Goal: Information Seeking & Learning: Learn about a topic

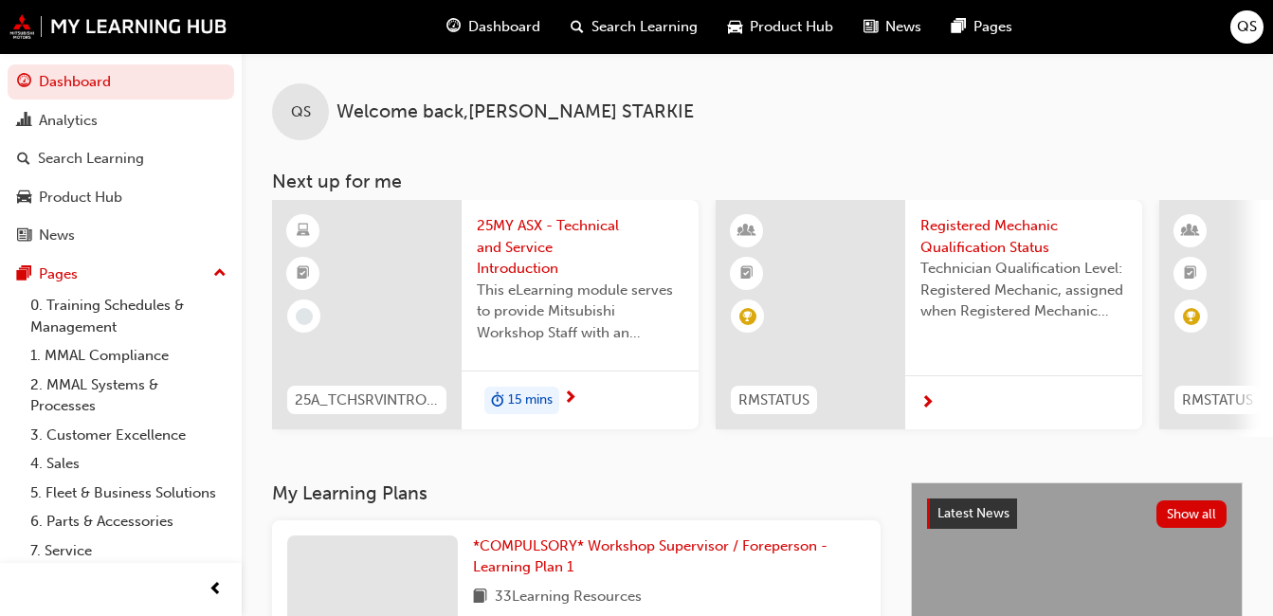
click at [584, 226] on span "25MY ASX - Technical and Service Introduction" at bounding box center [580, 247] width 207 height 64
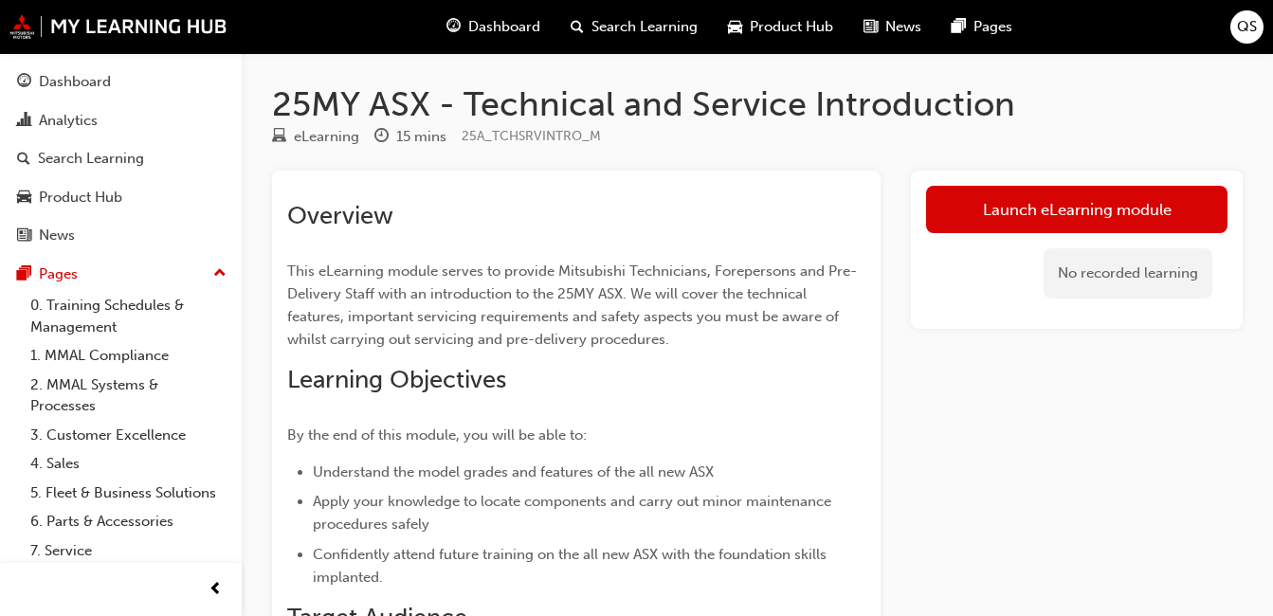
click at [504, 23] on span "Dashboard" at bounding box center [504, 27] width 72 height 22
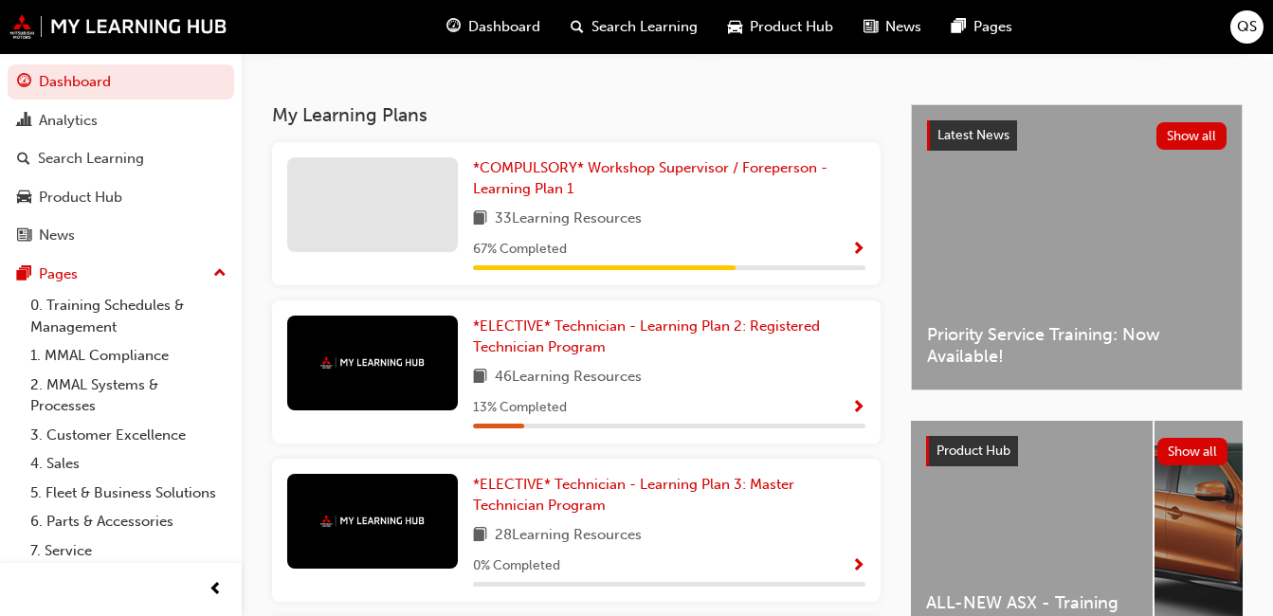
scroll to position [417, 0]
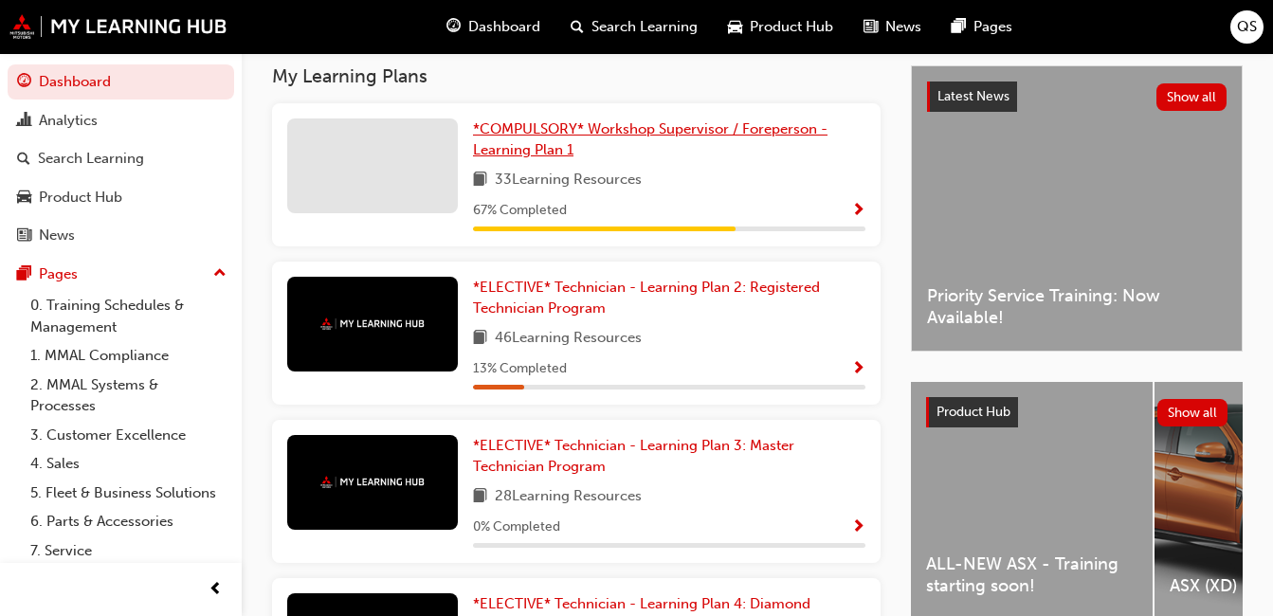
click at [755, 135] on span "*COMPULSORY* Workshop Supervisor / Foreperson - Learning Plan 1" at bounding box center [650, 139] width 355 height 39
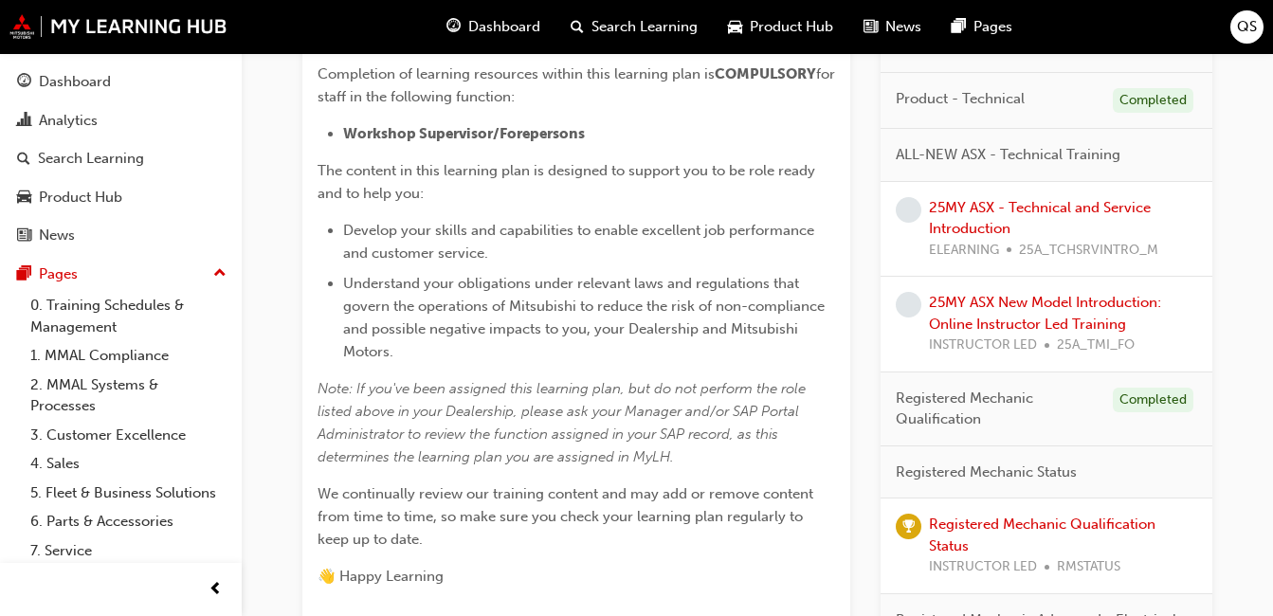
scroll to position [496, 0]
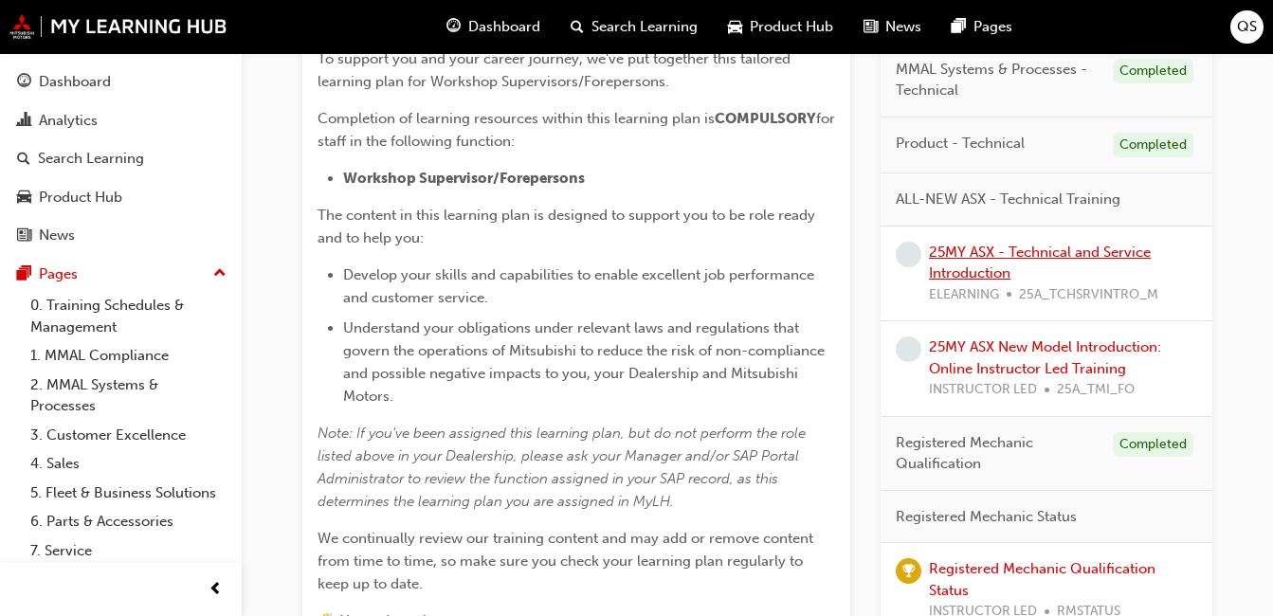
click at [1054, 253] on link "25MY ASX - Technical and Service Introduction" at bounding box center [1040, 263] width 222 height 39
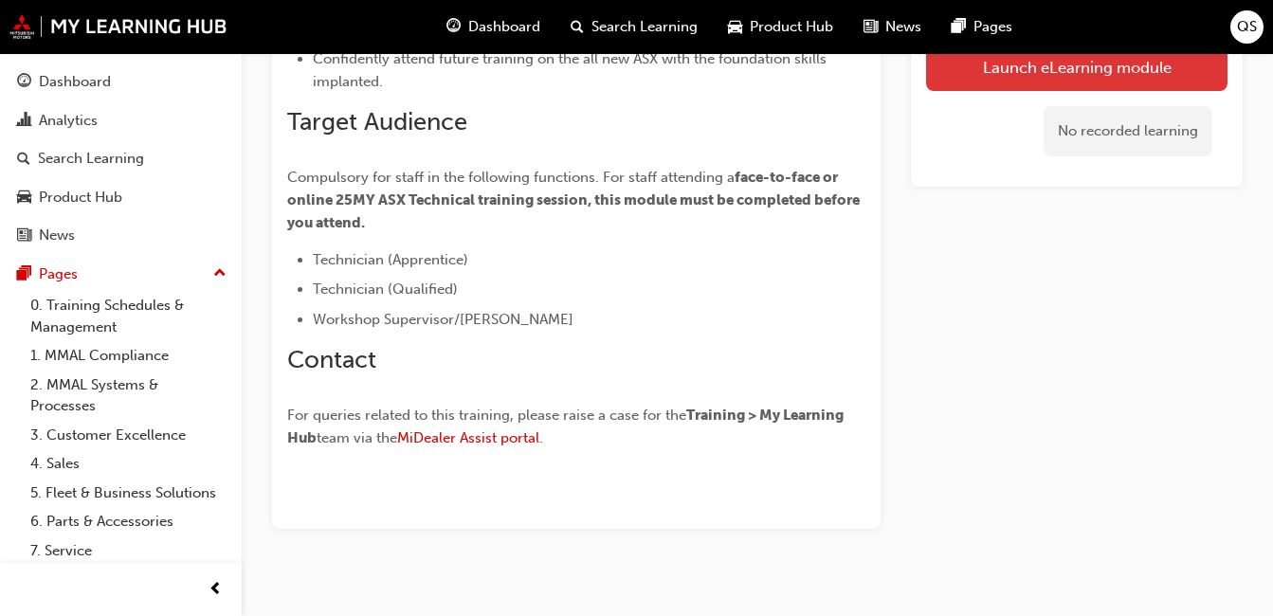
click at [1152, 78] on link "Launch eLearning module" at bounding box center [1077, 67] width 302 height 47
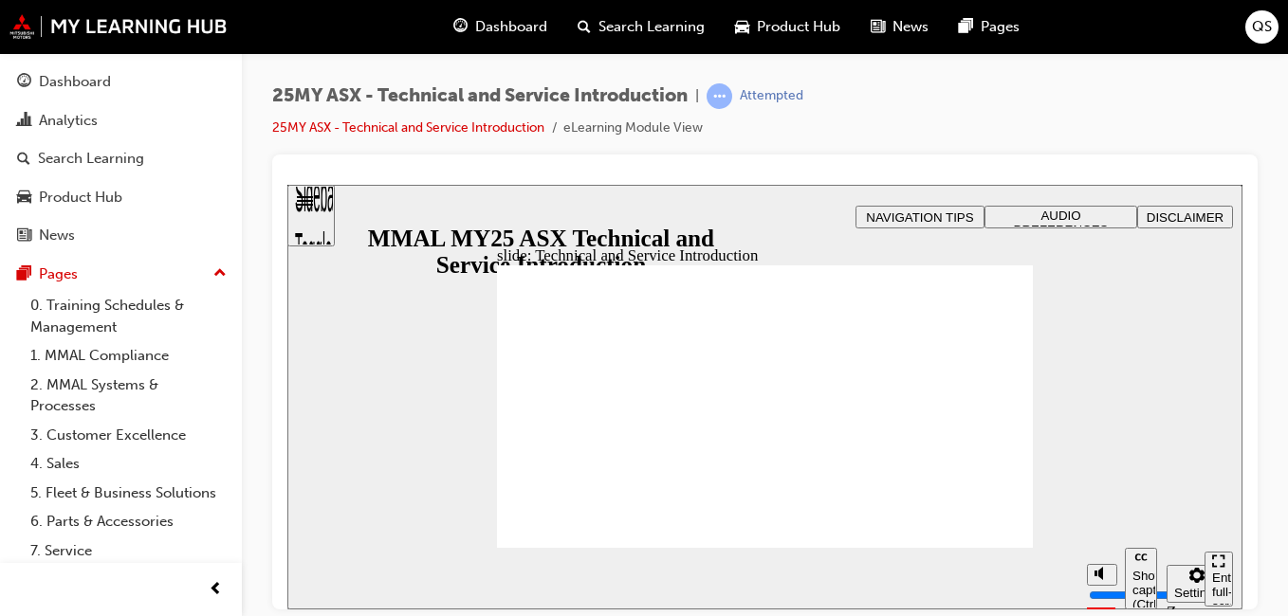
click at [1287, 235] on html "Your version of Internet Explorer is outdated and not supported. Please upgrade…" at bounding box center [644, 308] width 1288 height 616
click at [1213, 577] on div "Enter full-screen (Ctrl+Alt+F)" at bounding box center [1218, 598] width 13 height 57
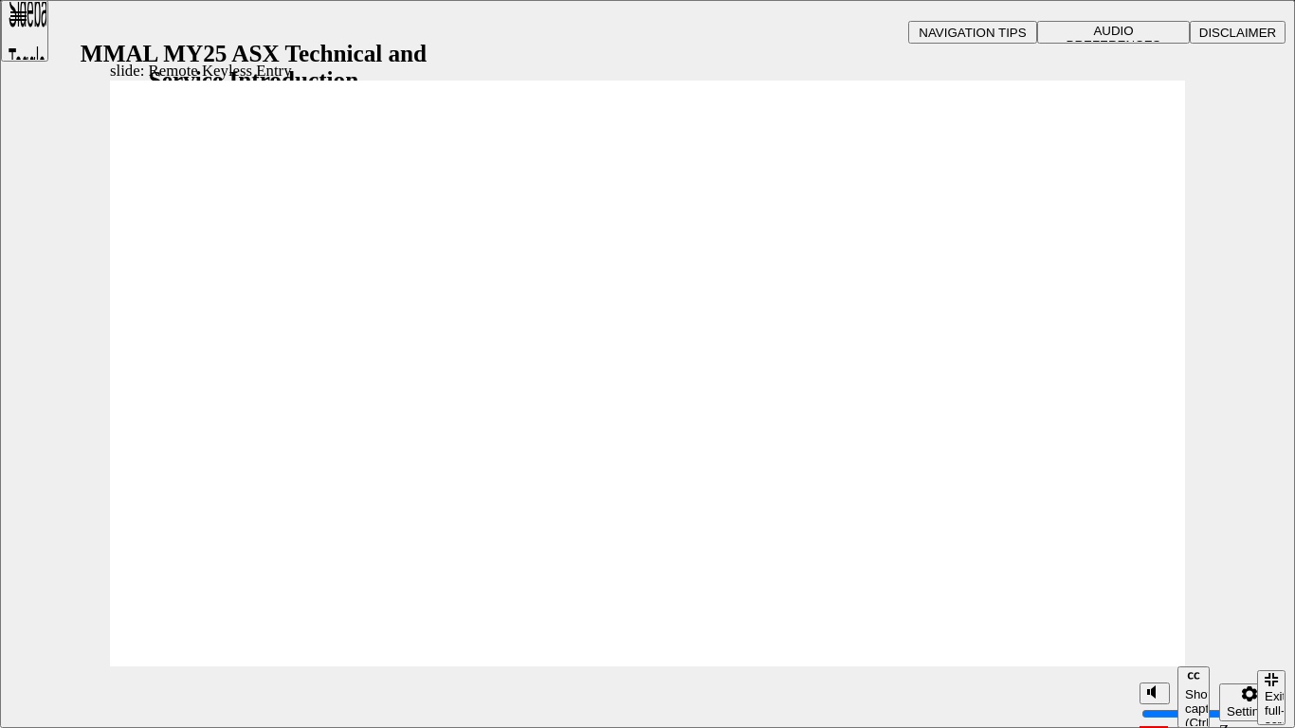
type input "21"
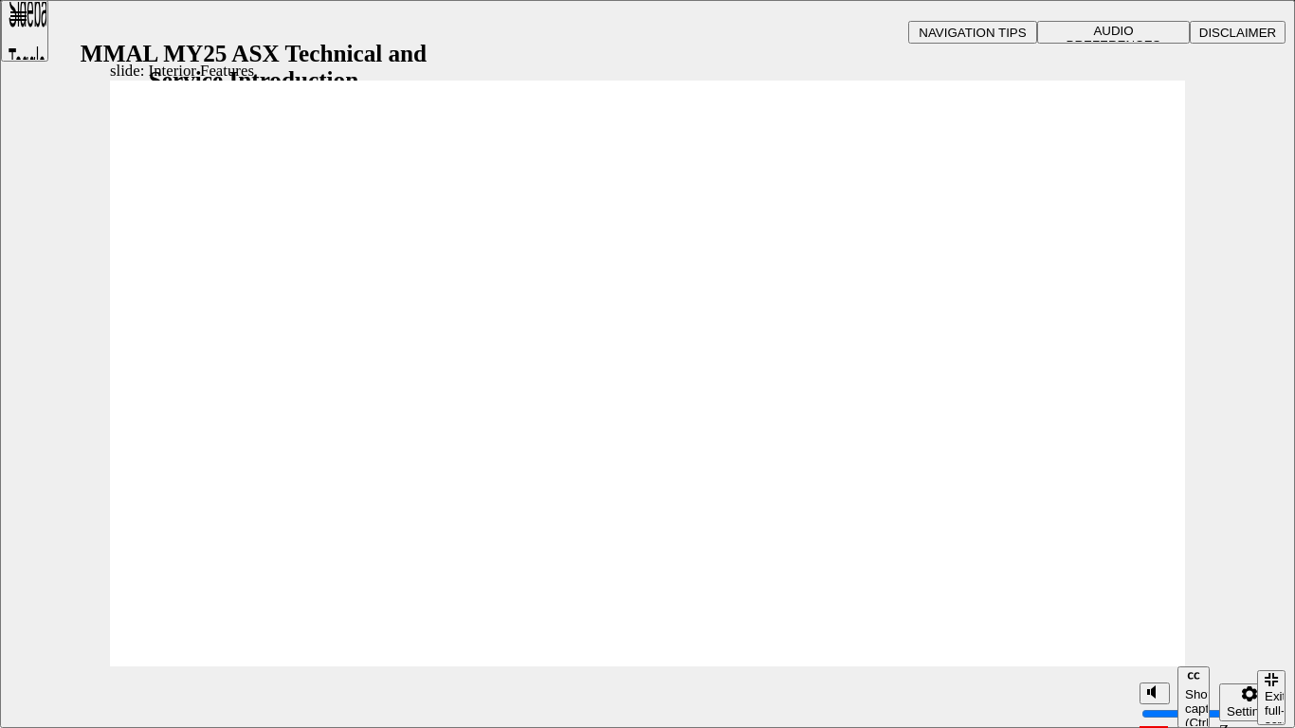
type input "17"
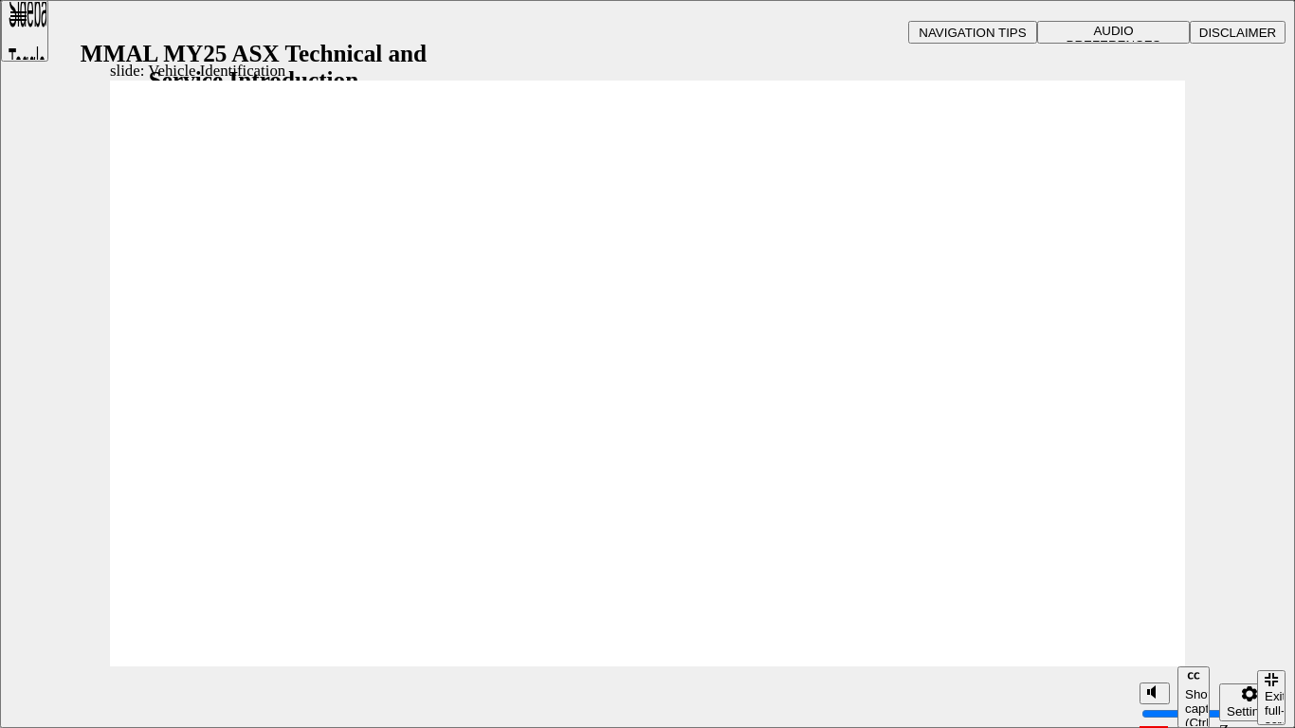
drag, startPoint x: 1108, startPoint y: 641, endPoint x: 1112, endPoint y: 628, distance: 14.1
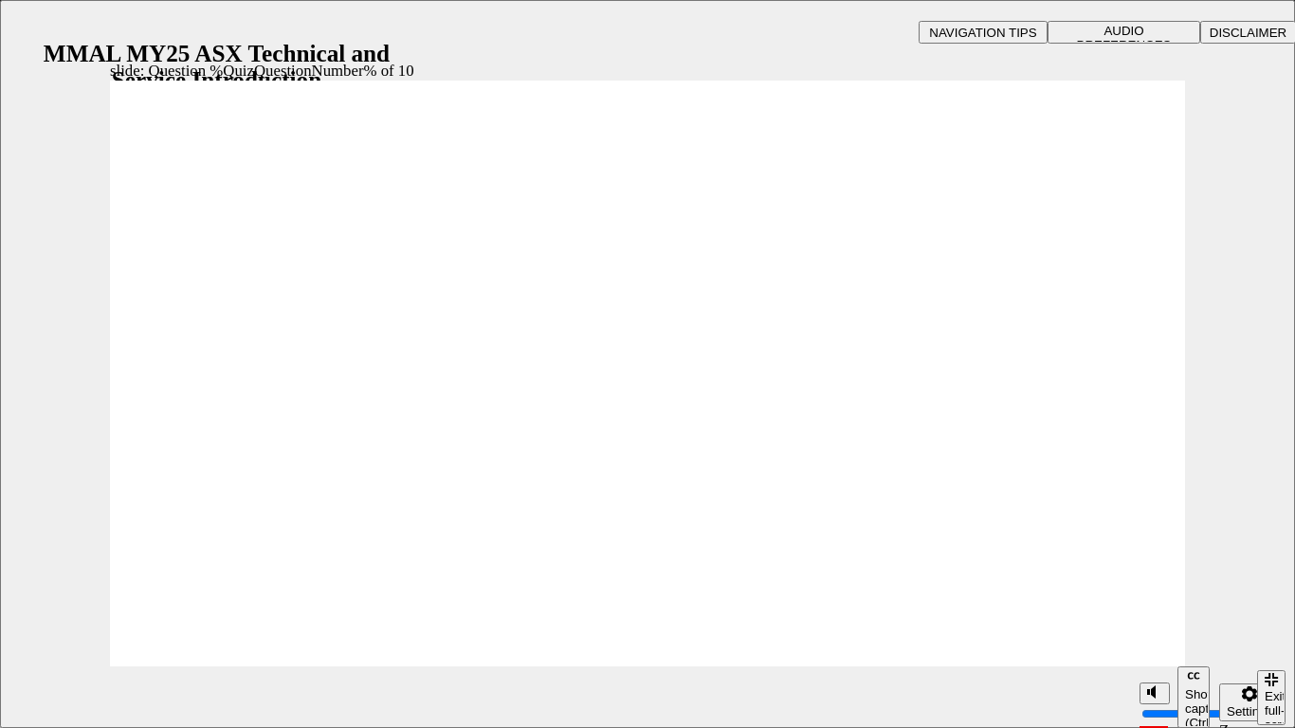
radio input "true"
click at [173, 17] on div "Show captions (Ctrl+Alt+C)" at bounding box center [86, 8] width 173 height 17
radio input "false"
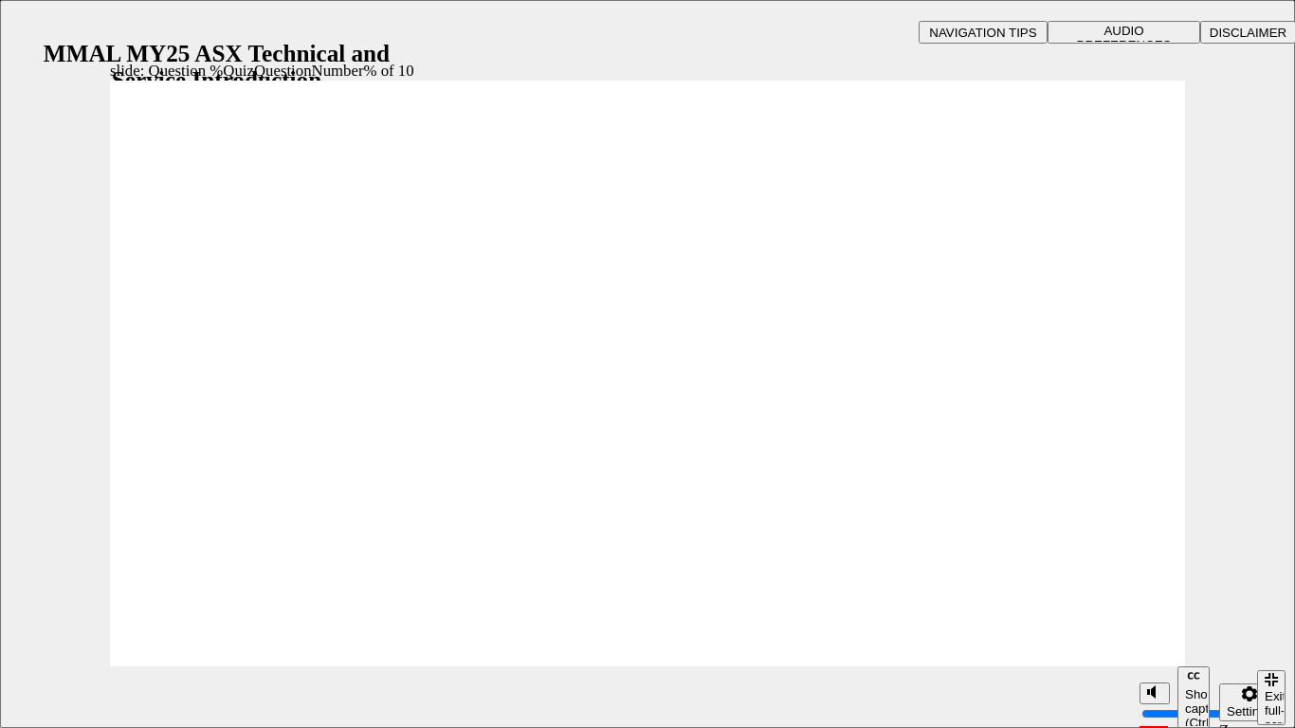
radio input "true"
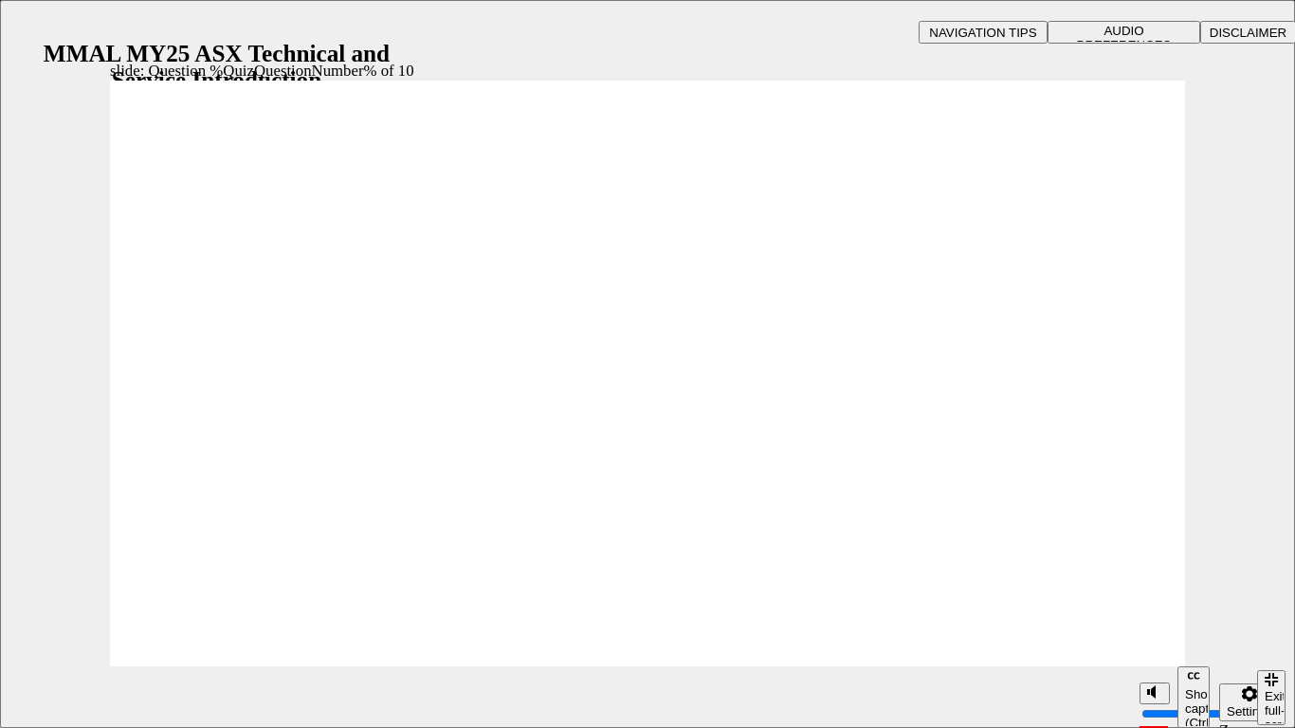
radio input "true"
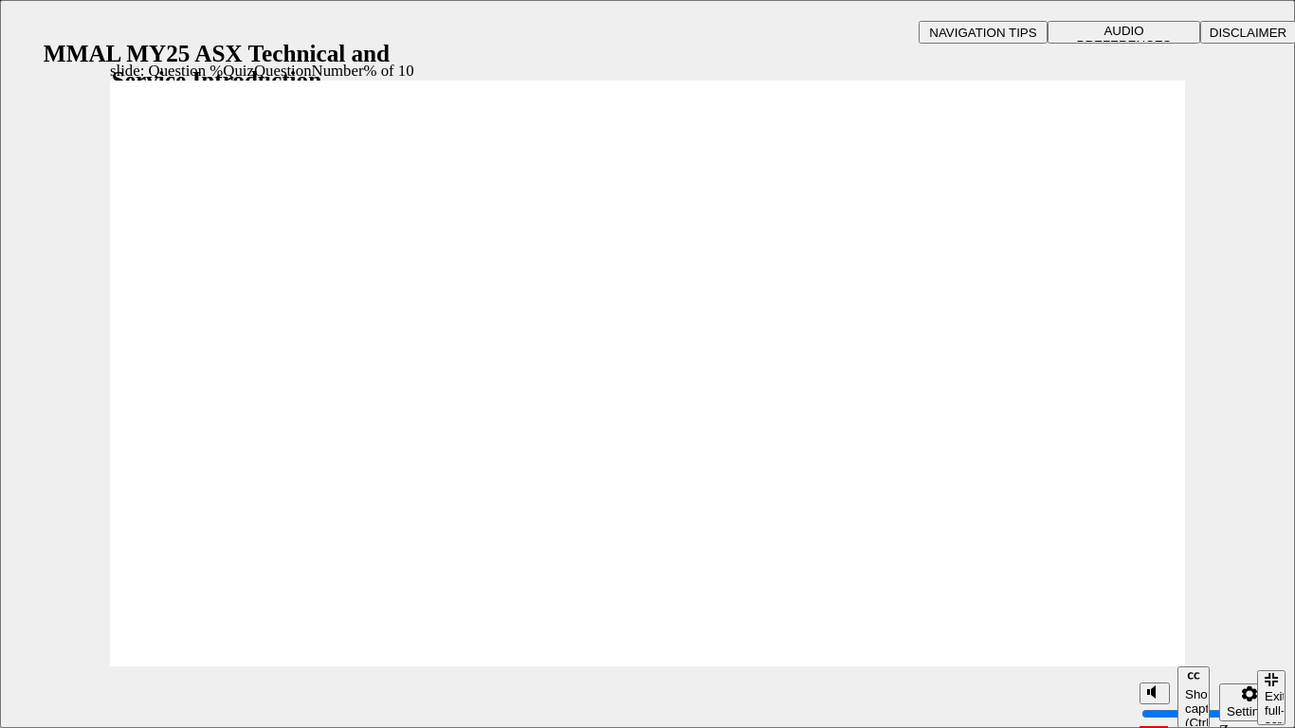
radio input "true"
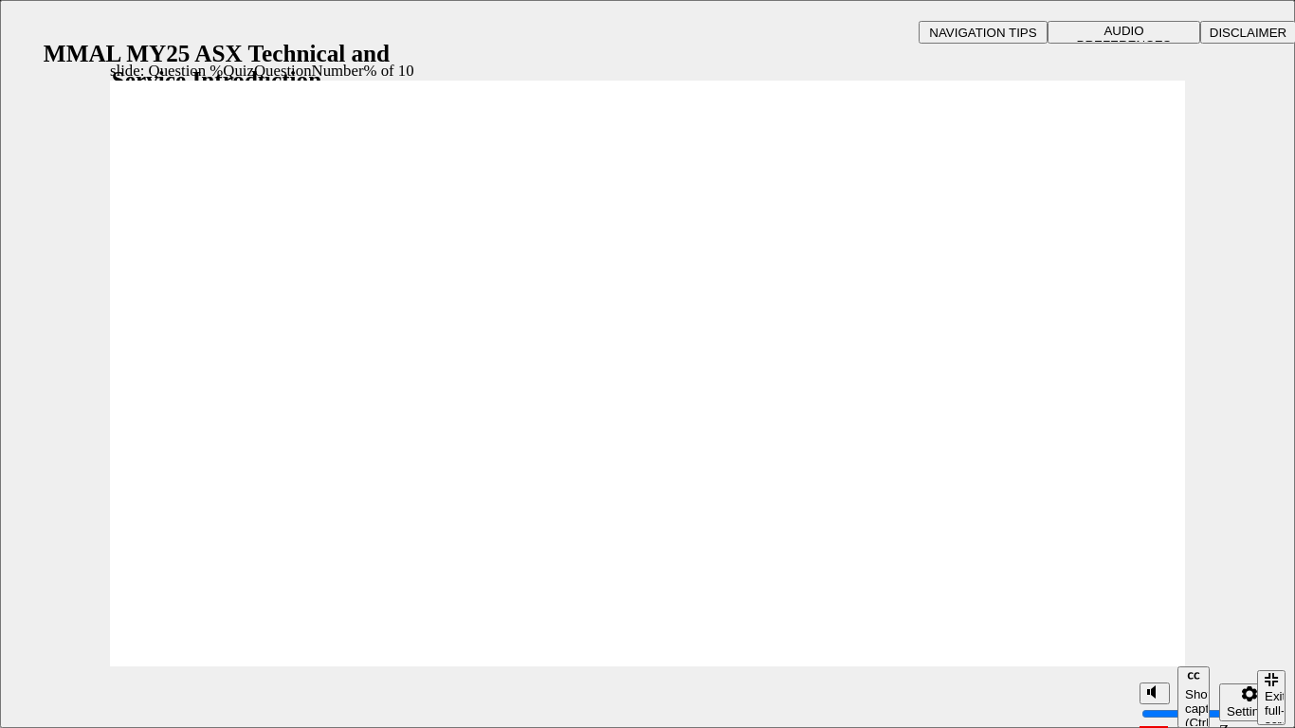
radio input "true"
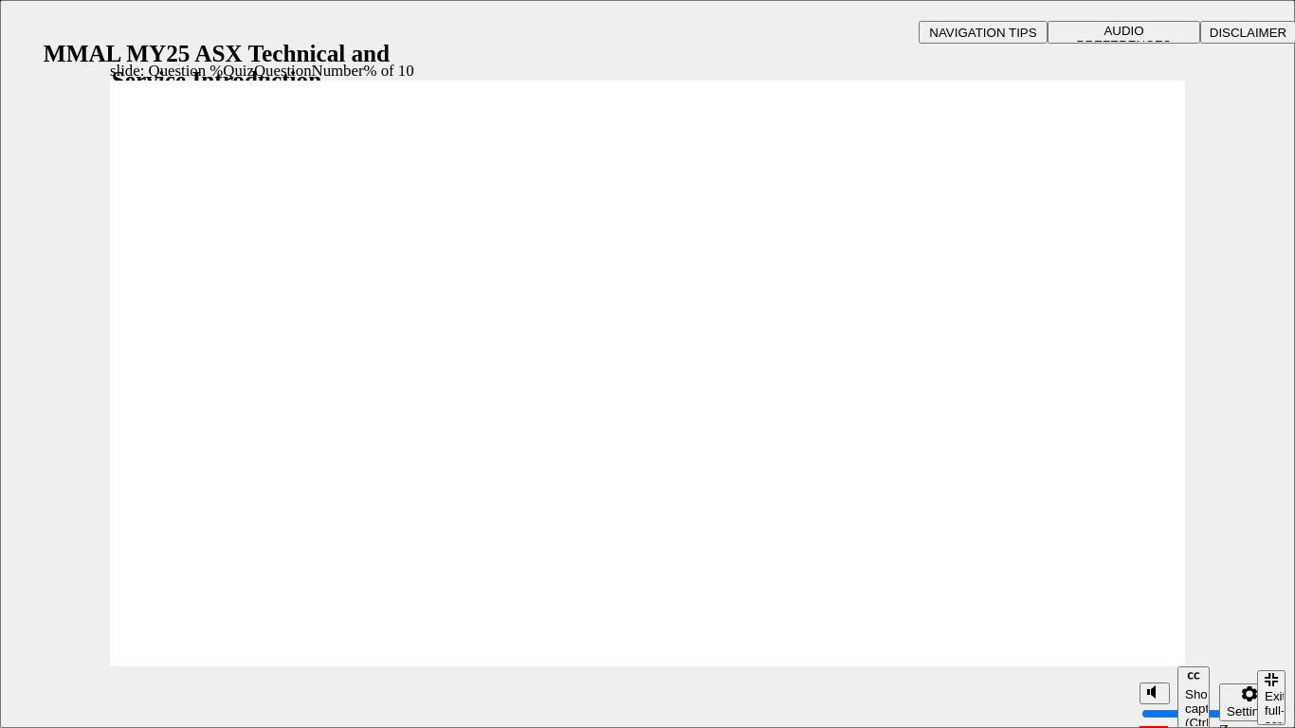
radio input "true"
drag, startPoint x: 211, startPoint y: 623, endPoint x: 677, endPoint y: 691, distance: 471.5
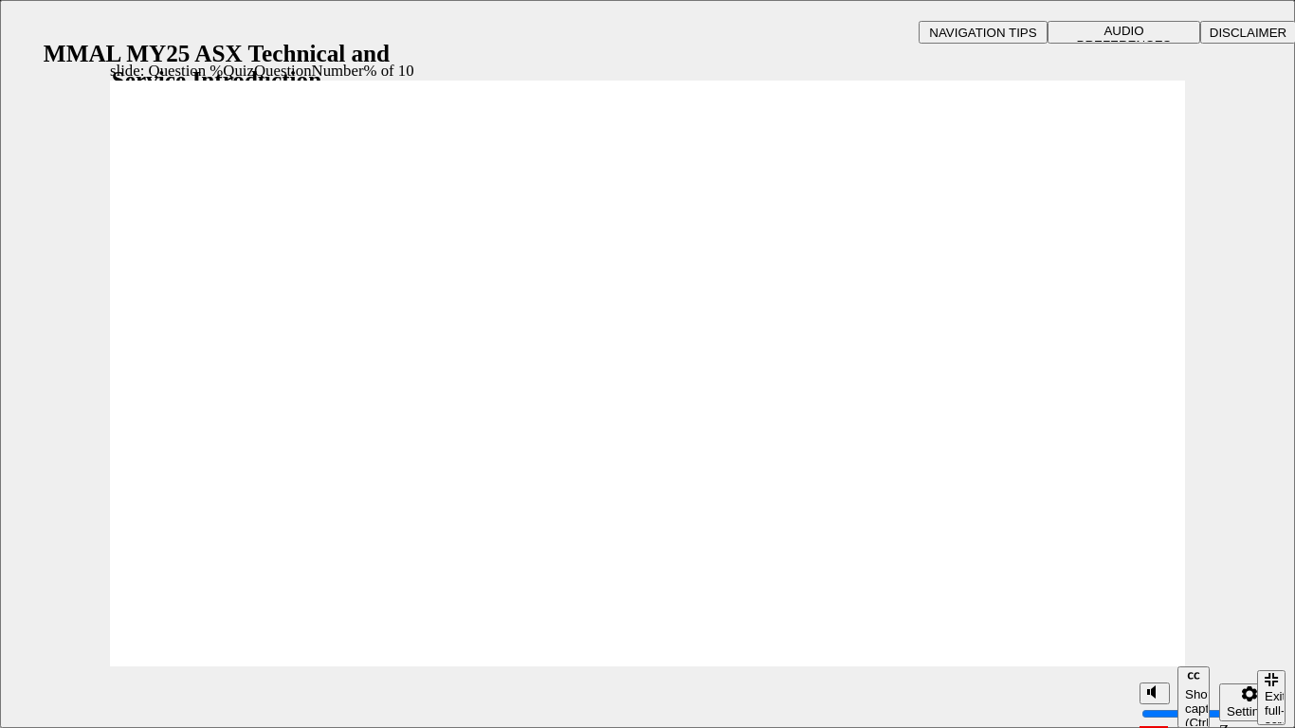
radio input "true"
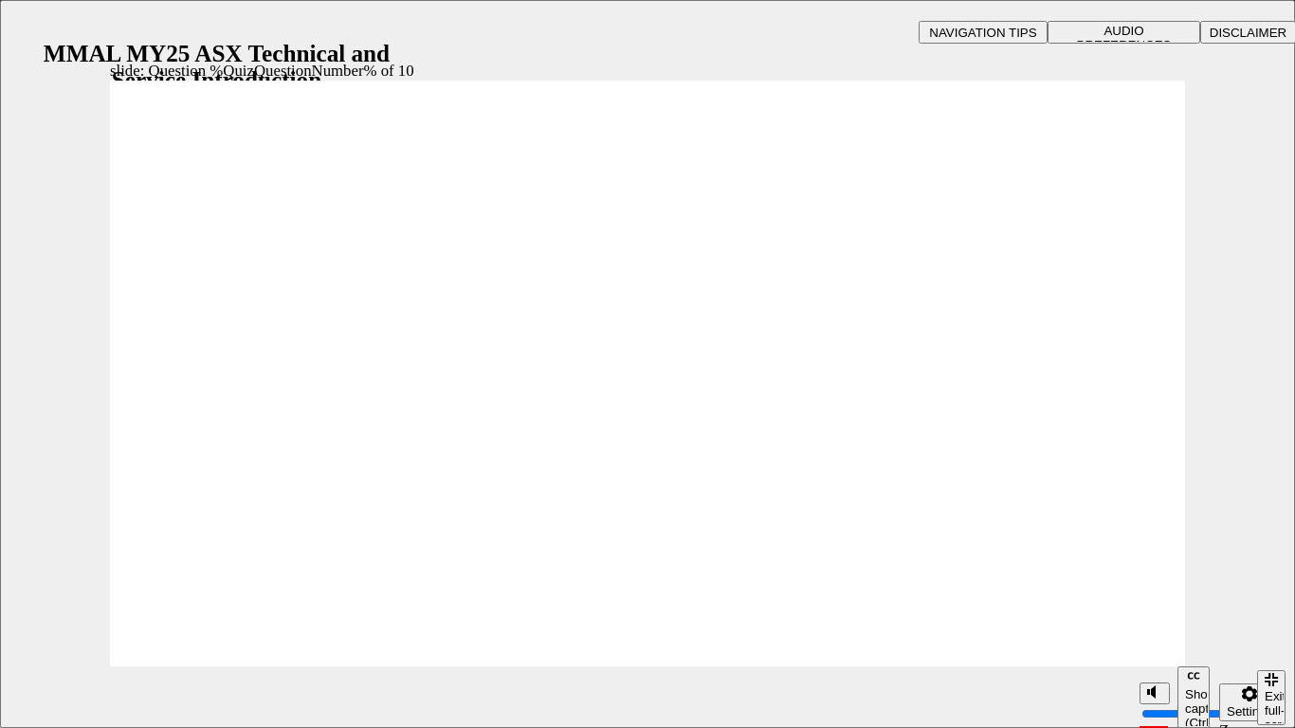
radio input "true"
drag, startPoint x: 183, startPoint y: 620, endPoint x: 904, endPoint y: 727, distance: 728.6
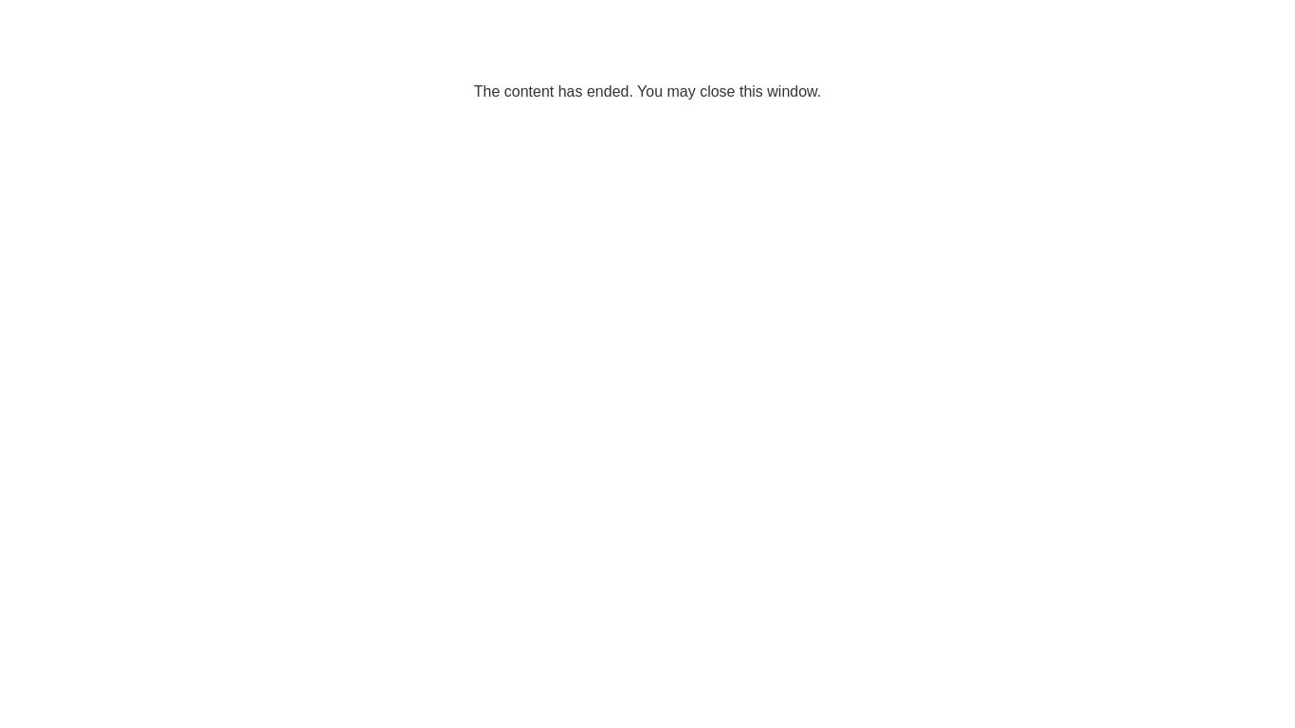
click at [784, 116] on html "The content has ended. You may close this window." at bounding box center [647, 58] width 1295 height 116
click at [671, 63] on p "The content has ended. You may close this window." at bounding box center [648, 57] width 1280 height 85
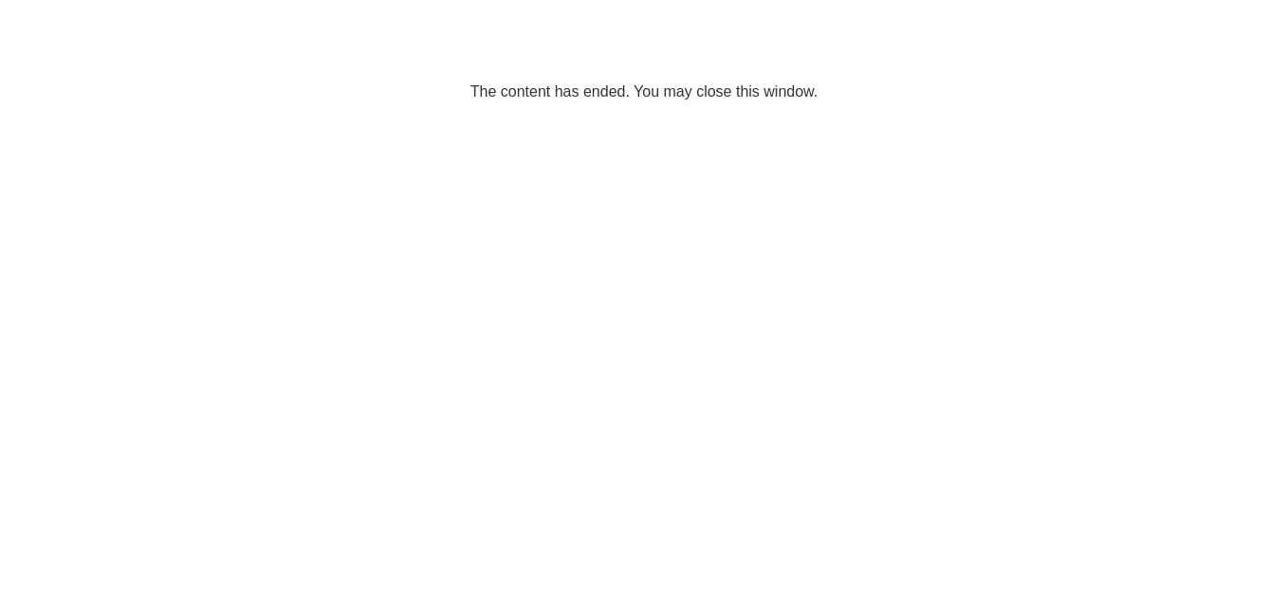
click at [920, 225] on span "cross-icon" at bounding box center [914, 224] width 14 height 17
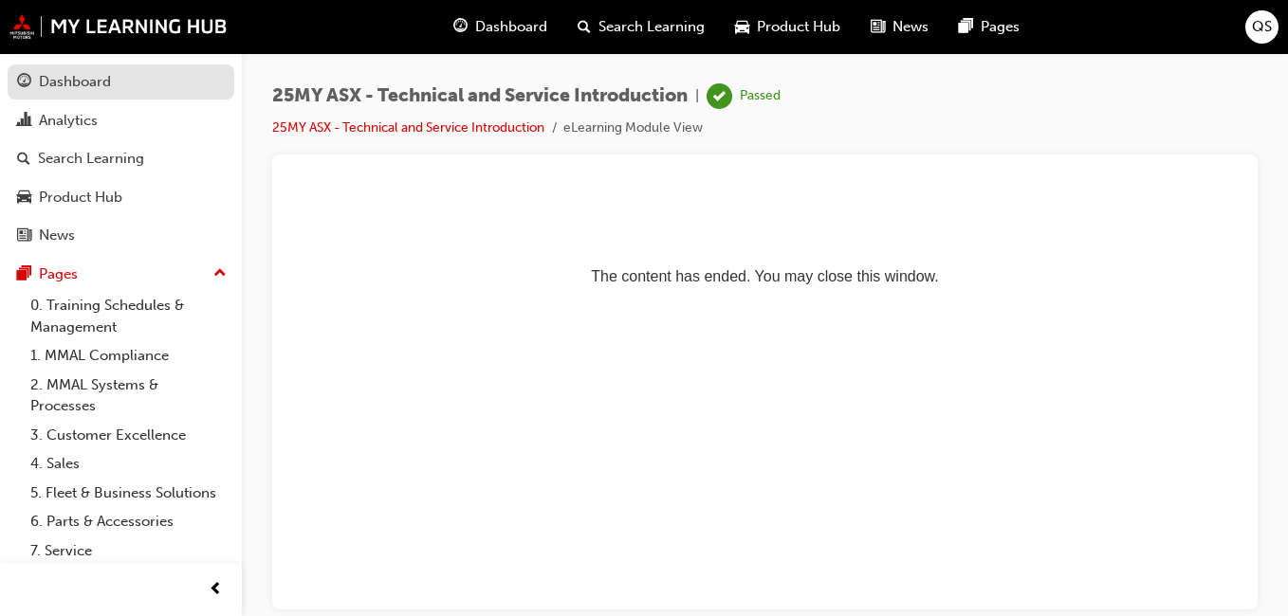
click at [100, 74] on div "Dashboard" at bounding box center [75, 82] width 72 height 22
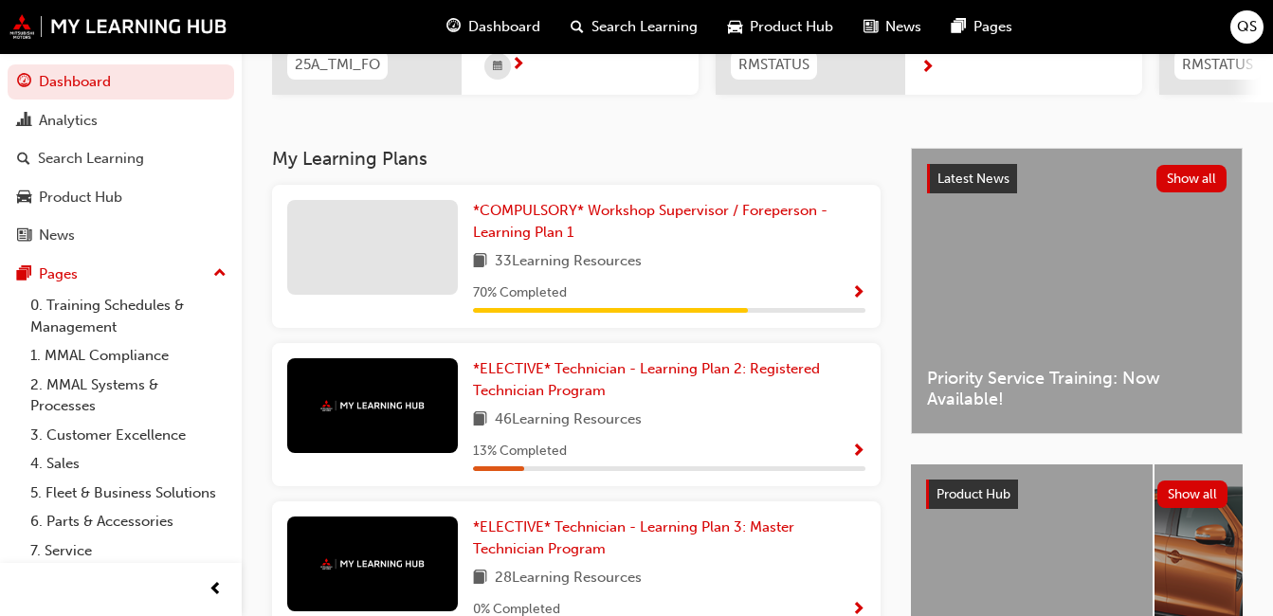
scroll to position [379, 0]
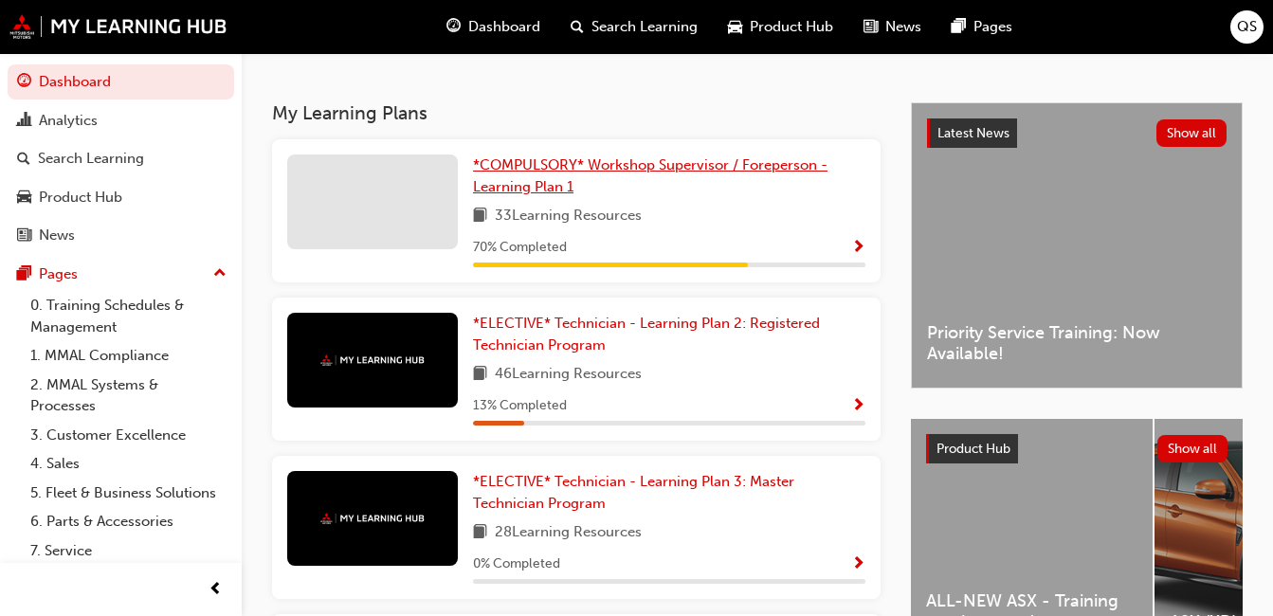
click at [667, 167] on span "*COMPULSORY* Workshop Supervisor / Foreperson - Learning Plan 1" at bounding box center [650, 175] width 355 height 39
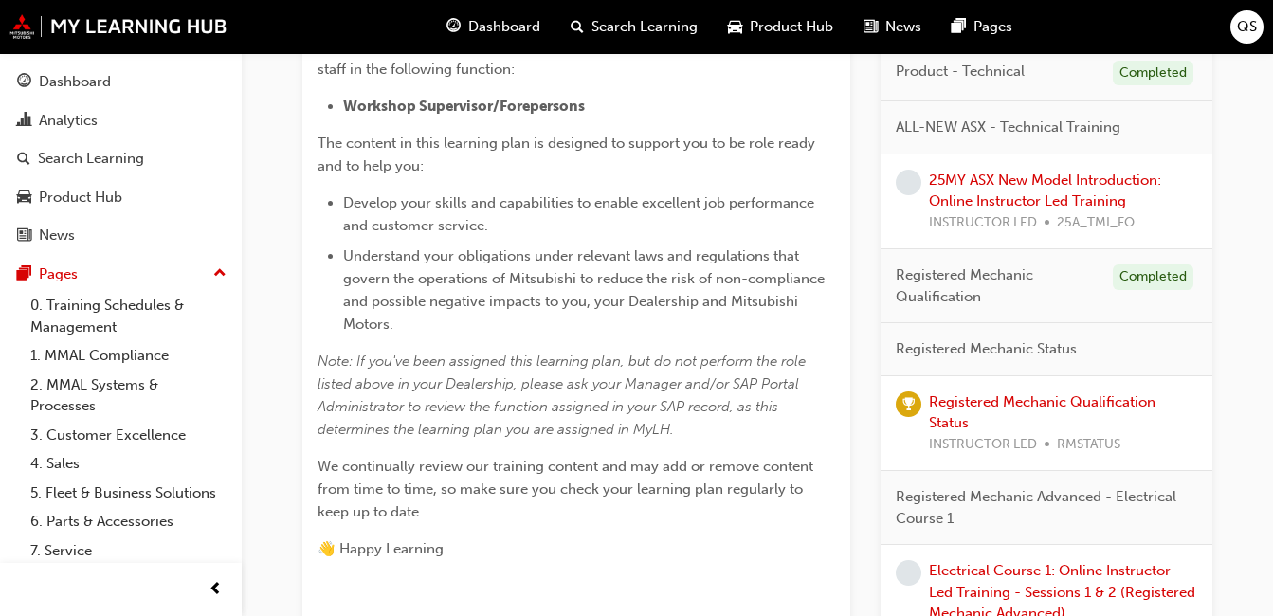
scroll to position [569, 0]
click at [1016, 194] on link "25MY ASX New Model Introduction: Online Instructor Led Training" at bounding box center [1045, 190] width 232 height 39
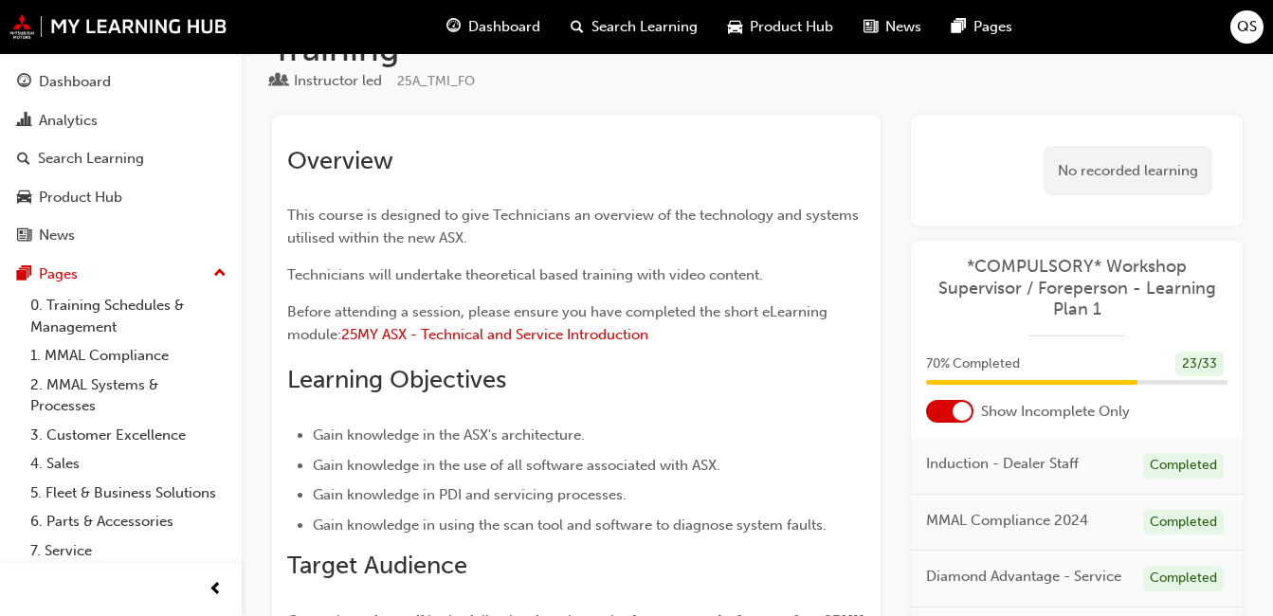
scroll to position [95, 0]
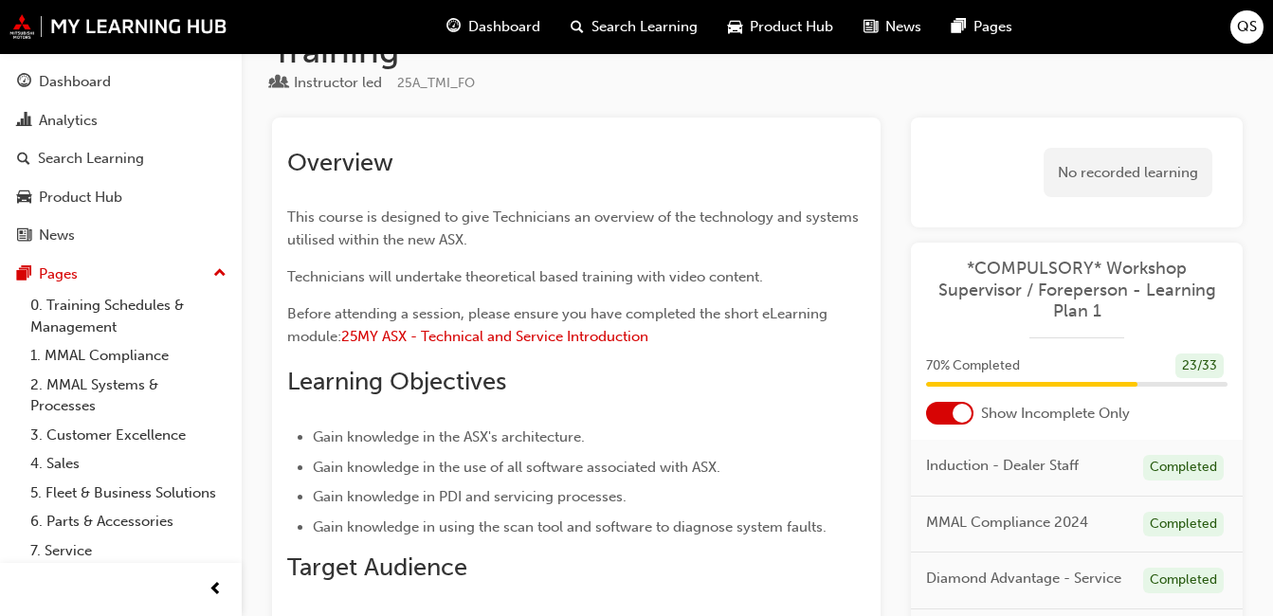
click at [945, 422] on div at bounding box center [949, 413] width 47 height 23
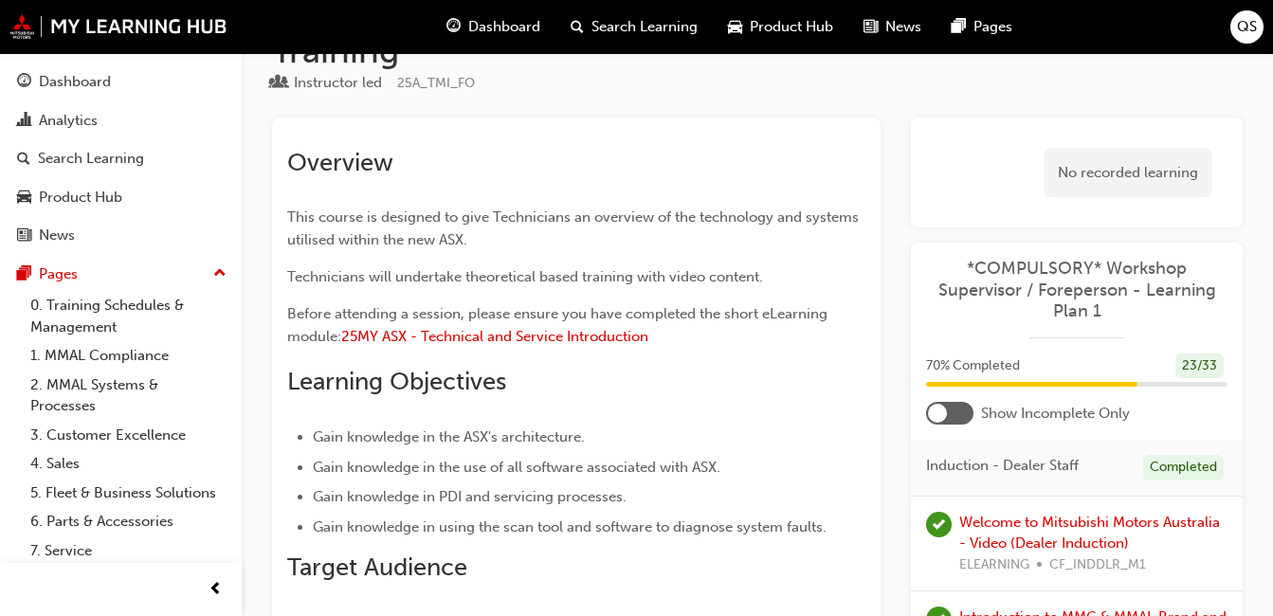
click at [944, 403] on div at bounding box center [949, 413] width 47 height 23
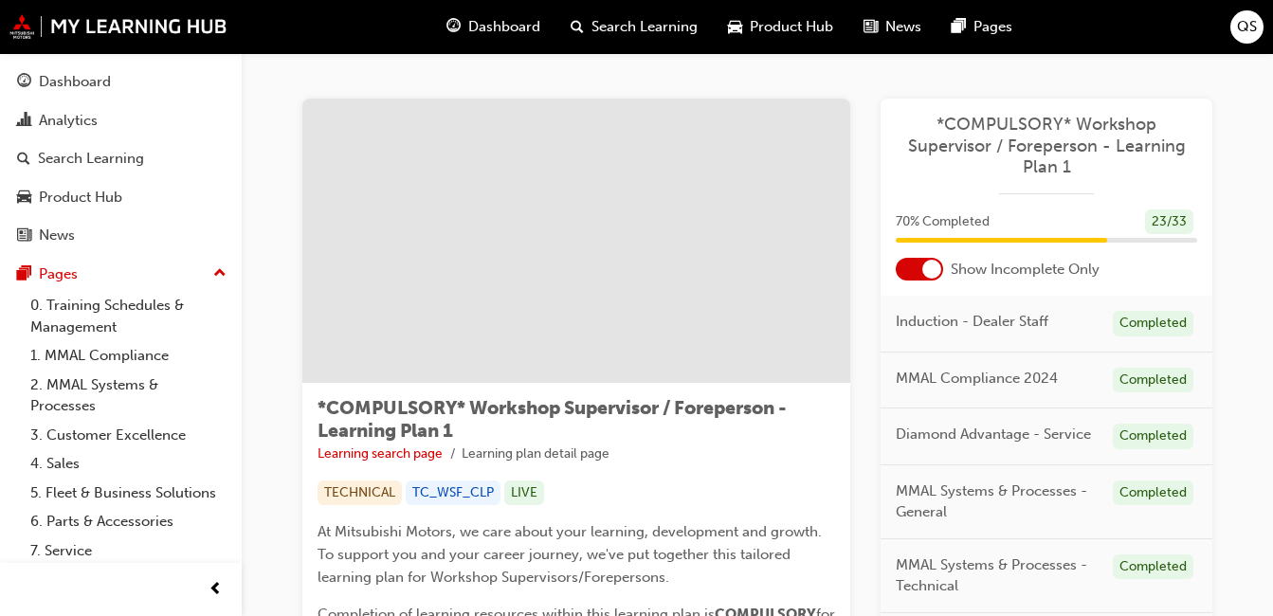
click at [475, 30] on span "Dashboard" at bounding box center [504, 27] width 72 height 22
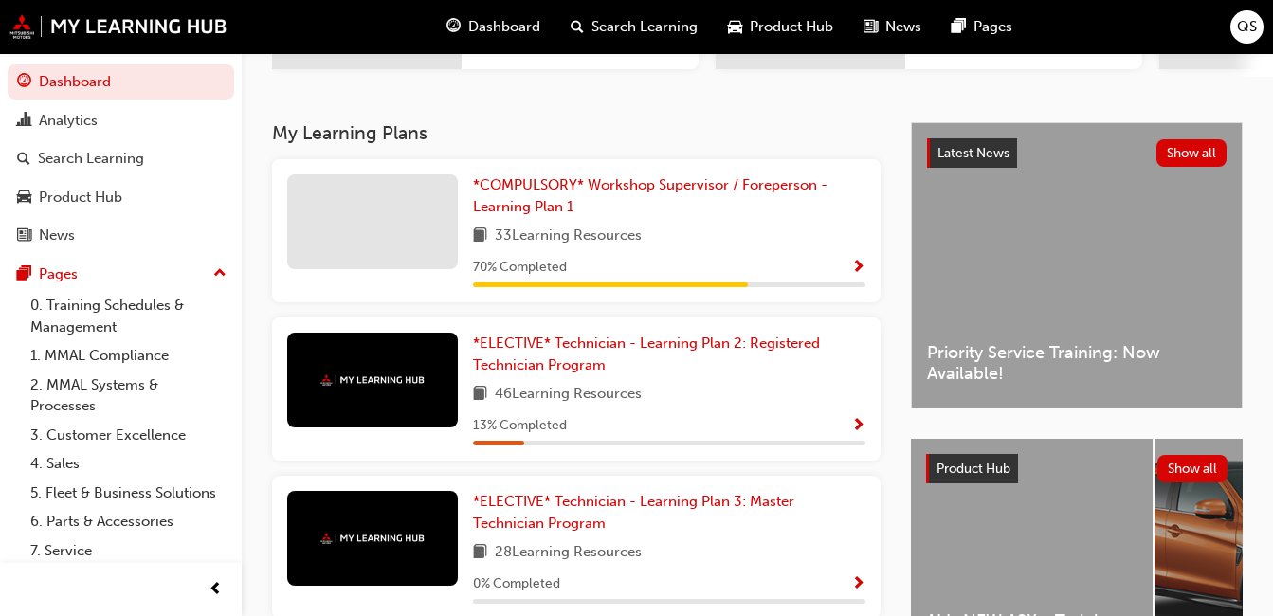
scroll to position [474, 0]
